Goal: Task Accomplishment & Management: Use online tool/utility

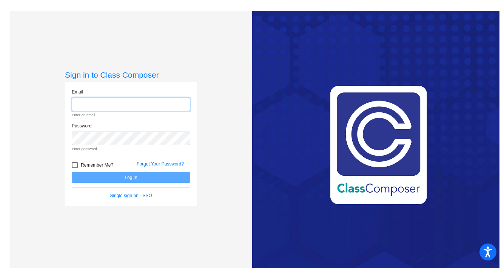
type input "[EMAIL_ADDRESS][DOMAIN_NAME]"
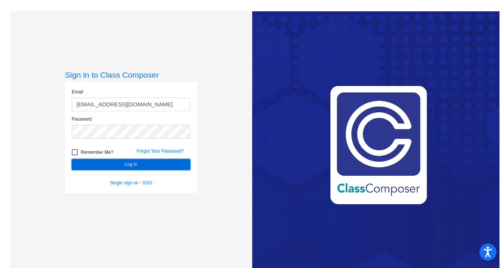
click at [131, 167] on button "Log In" at bounding box center [131, 164] width 119 height 11
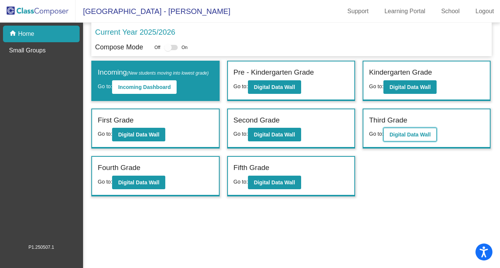
click at [406, 138] on b "Digital Data Wall" at bounding box center [410, 135] width 41 height 6
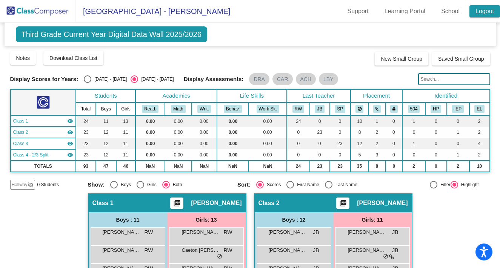
click at [484, 9] on link "Logout" at bounding box center [485, 11] width 31 height 12
